Goal: Use online tool/utility: Utilize a website feature to perform a specific function

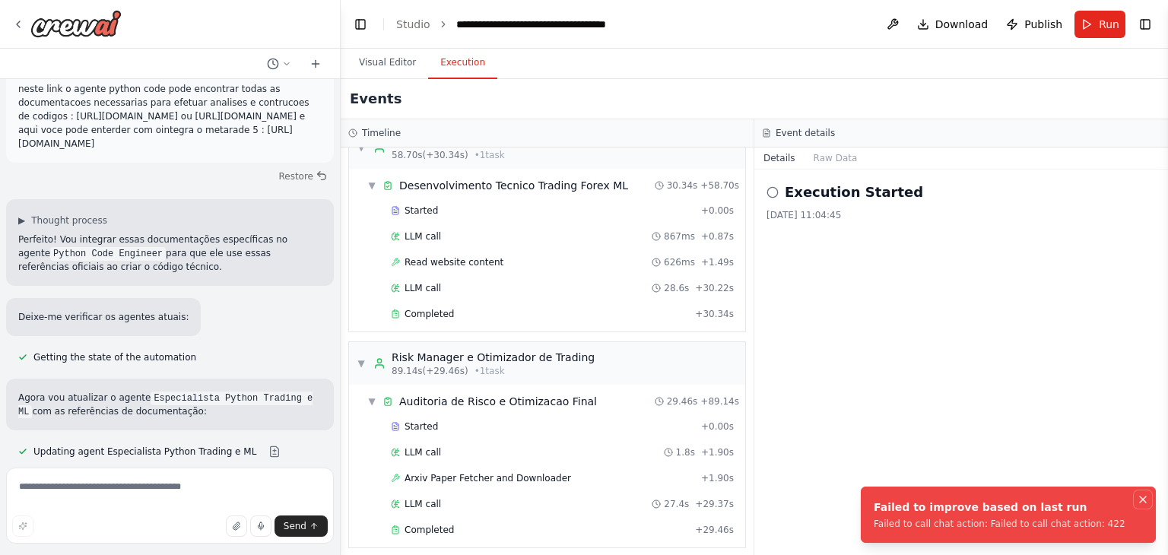
click at [1137, 496] on icon "Notifications (F8)" at bounding box center [1142, 499] width 12 height 12
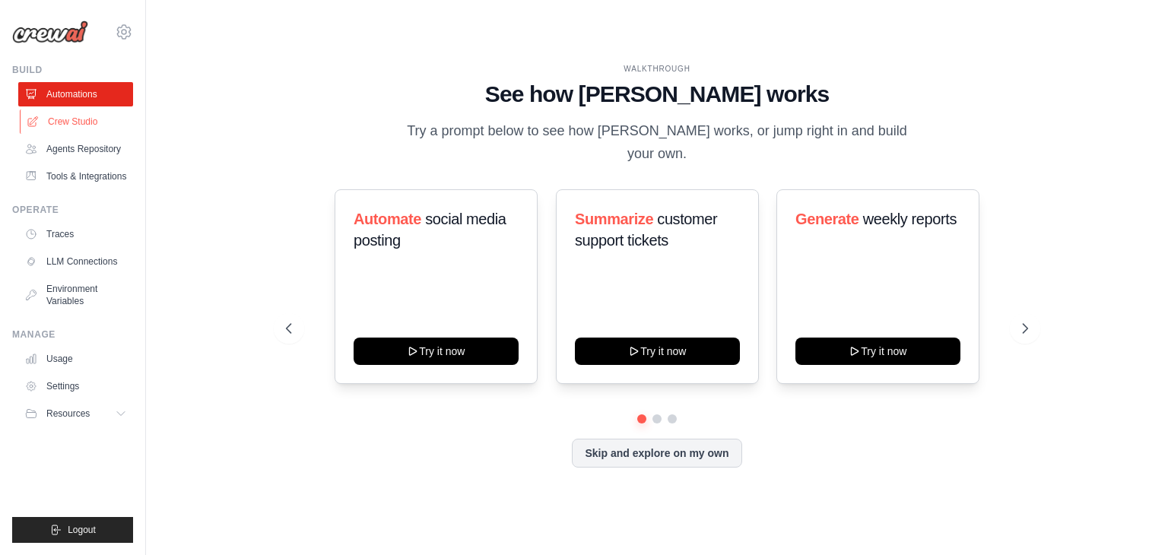
click at [72, 122] on link "Crew Studio" at bounding box center [77, 121] width 115 height 24
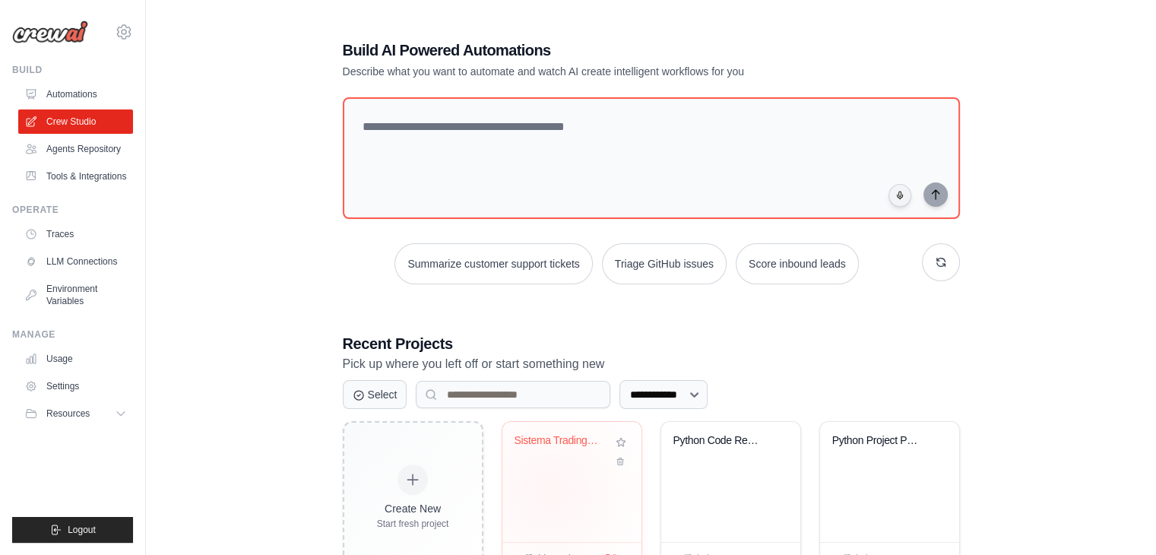
click at [551, 490] on div "Sistema Trading Forex ML AutoAdapta..." at bounding box center [571, 482] width 139 height 120
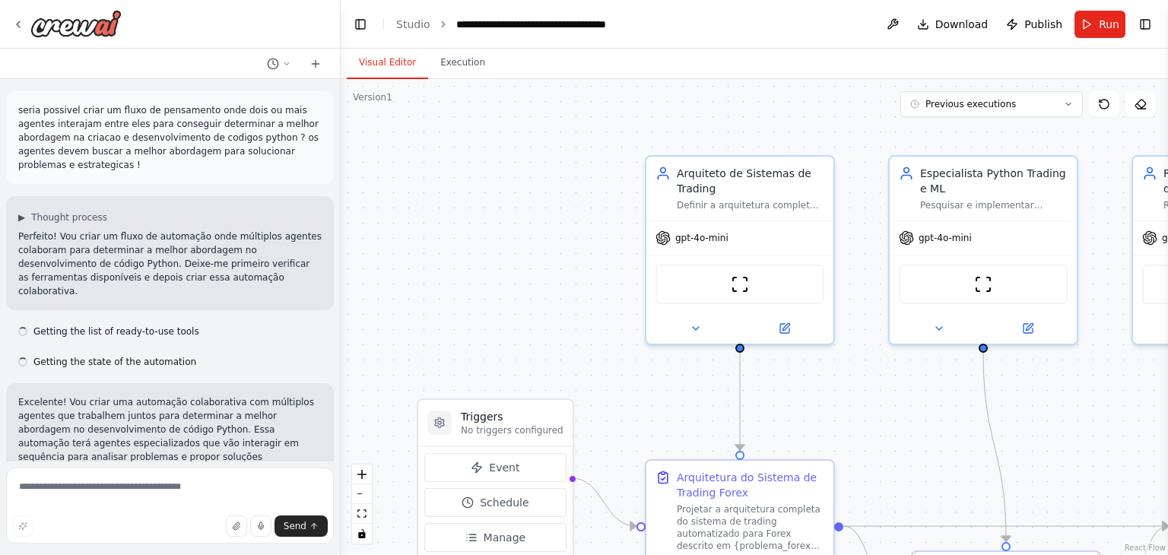
scroll to position [3782, 0]
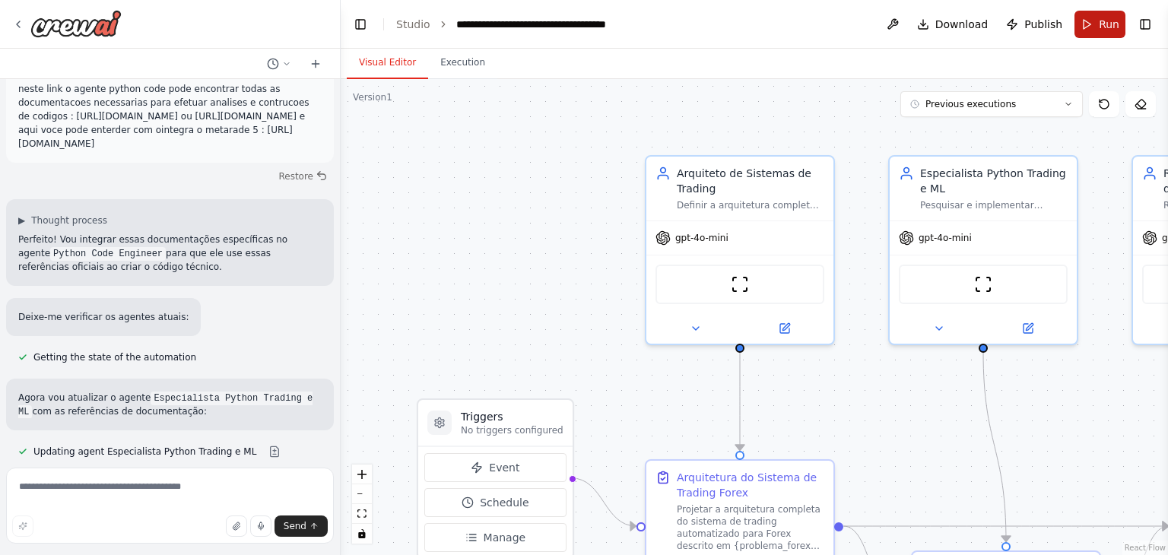
click at [1100, 19] on span "Run" at bounding box center [1108, 24] width 21 height 15
